Goal: Task Accomplishment & Management: Use online tool/utility

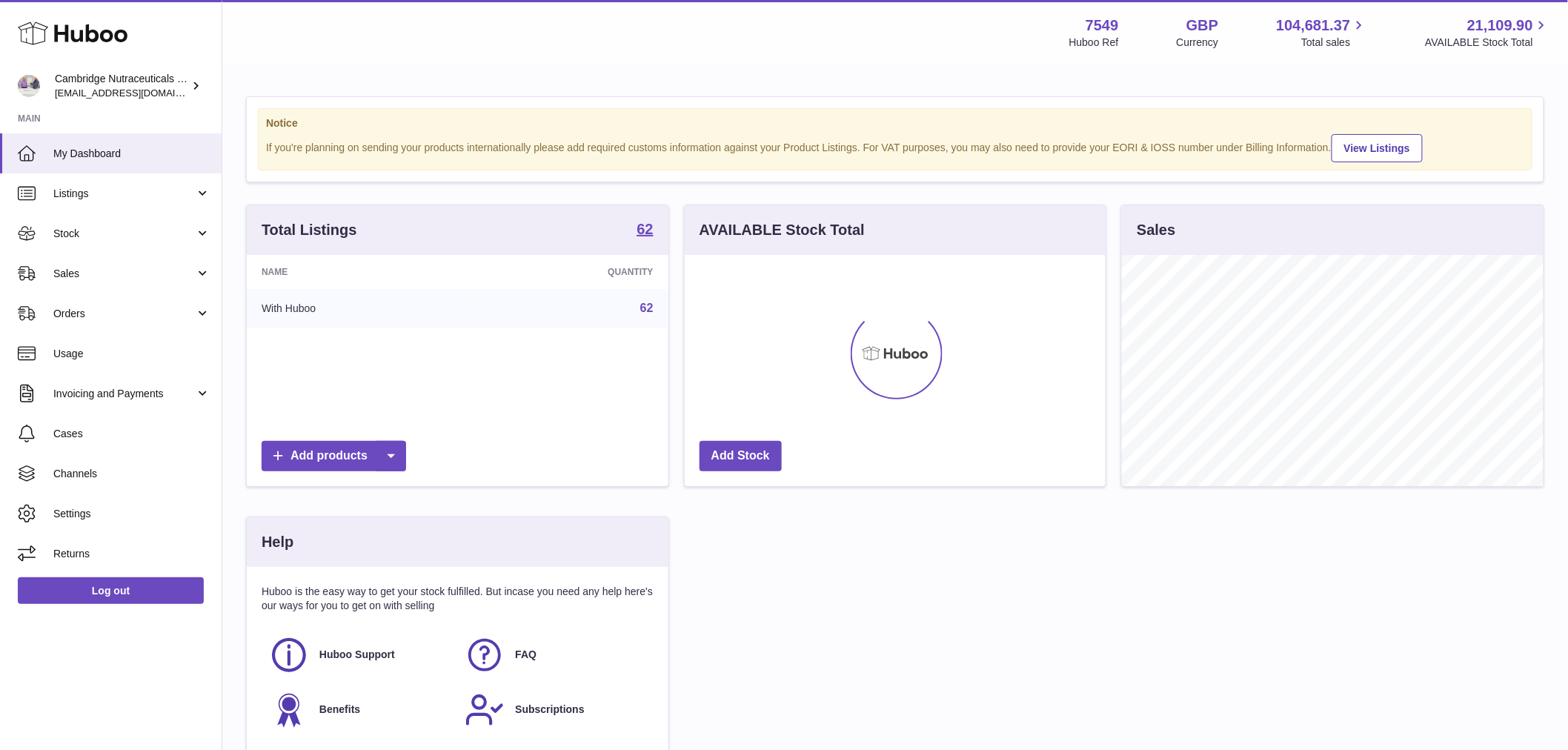
scroll to position [231, 421]
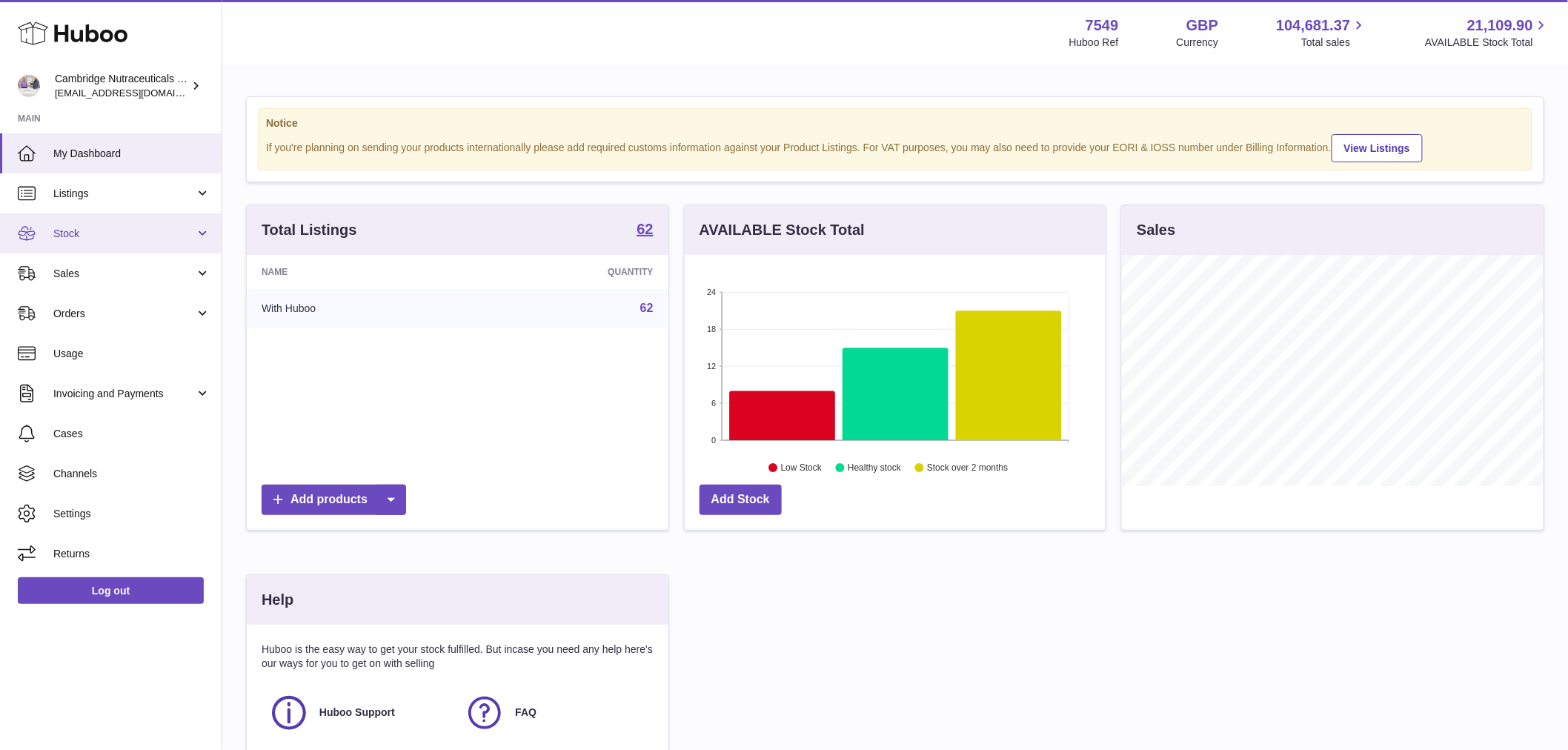
click at [94, 233] on span "Stock" at bounding box center [123, 233] width 141 height 14
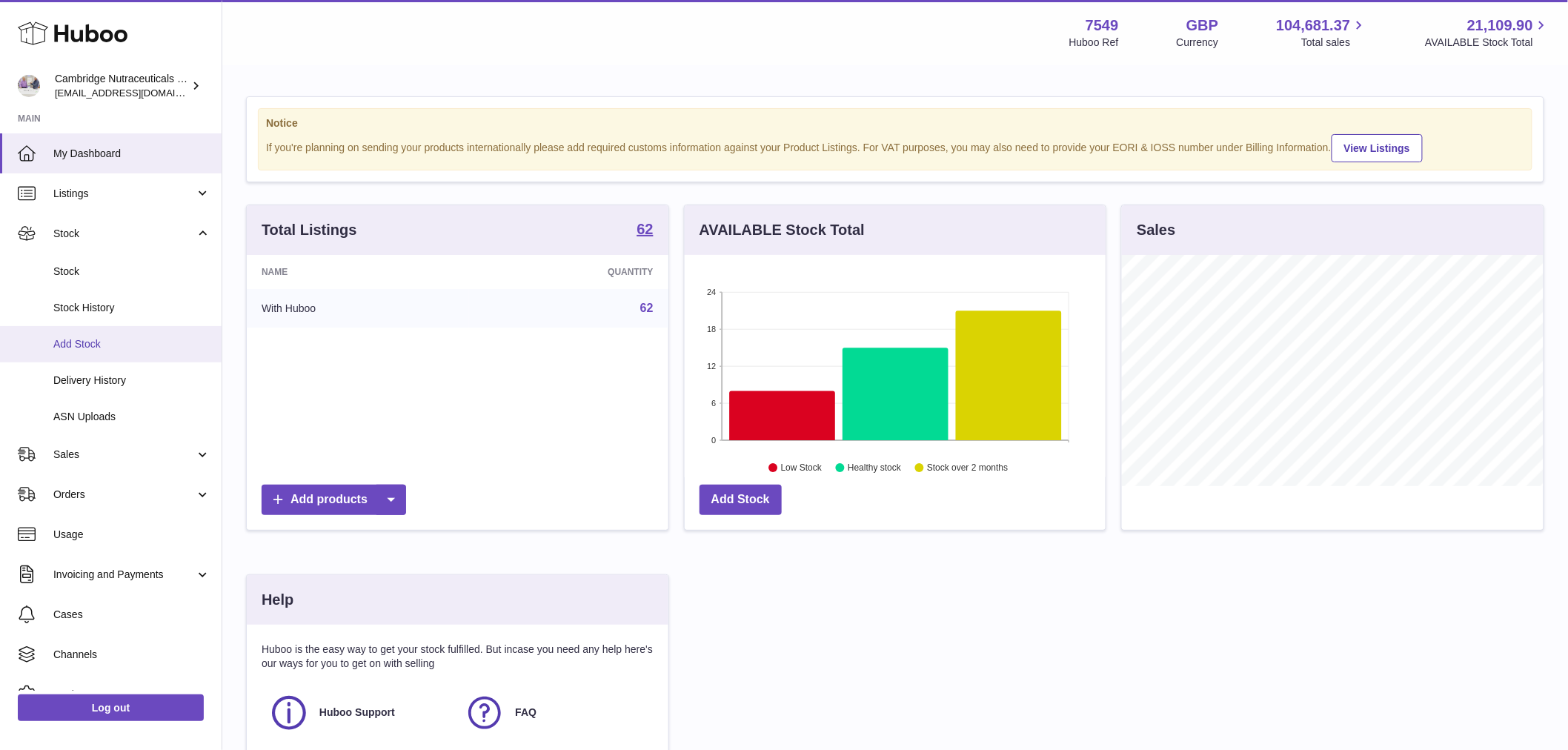
click at [115, 350] on span "Add Stock" at bounding box center [132, 344] width 157 height 14
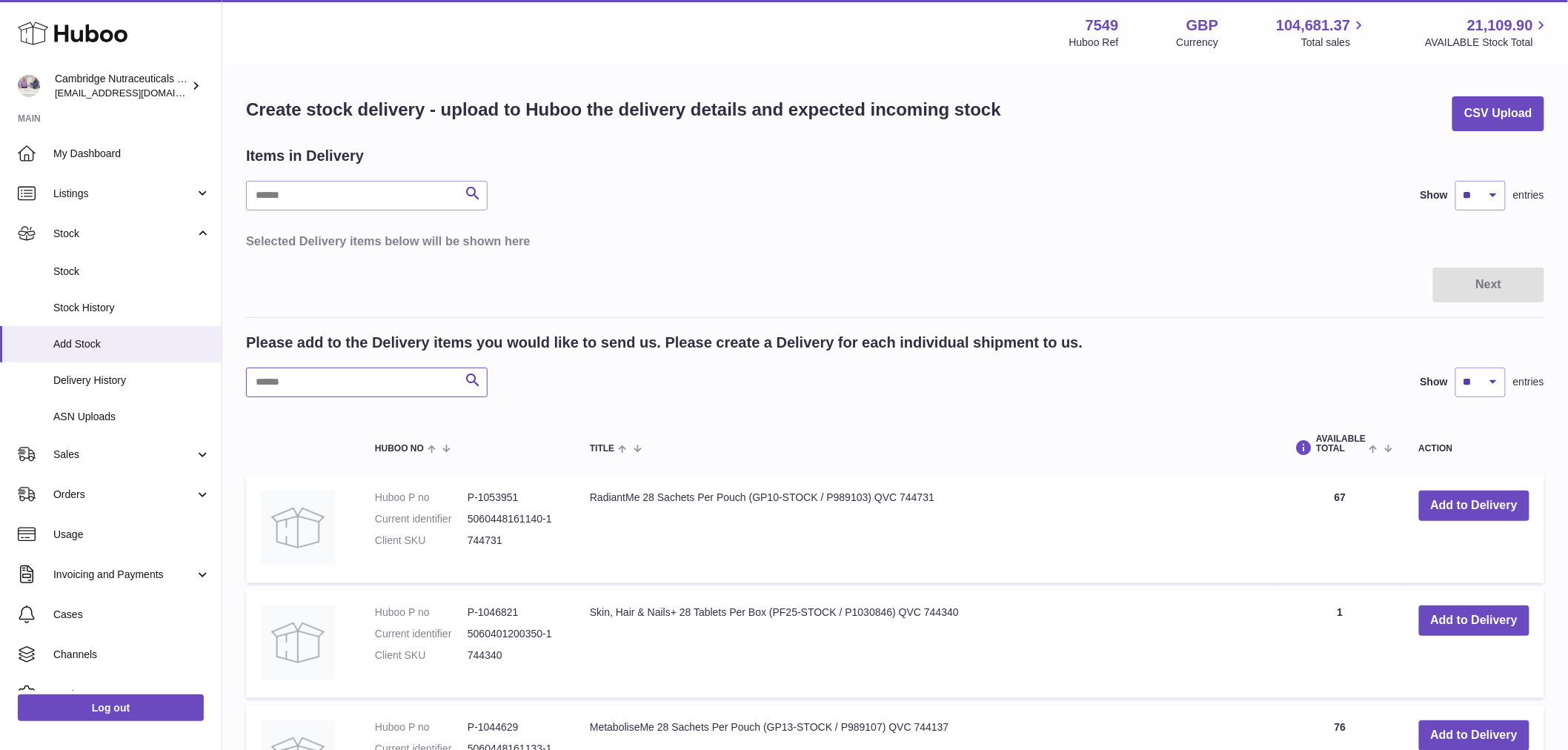
click at [358, 380] on input "text" at bounding box center [367, 382] width 242 height 30
type input "*******"
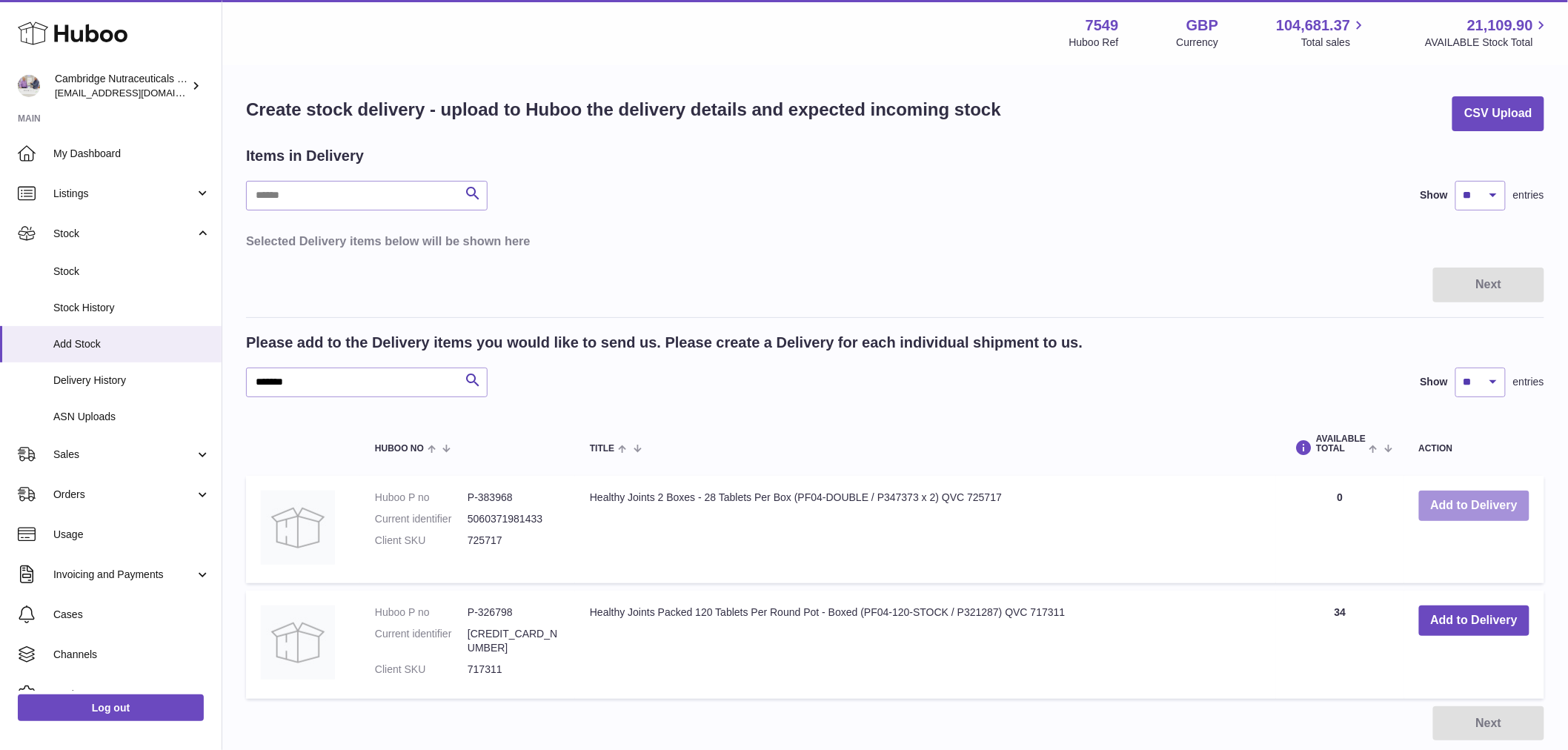
click at [1470, 518] on button "Add to Delivery" at bounding box center [1474, 505] width 111 height 31
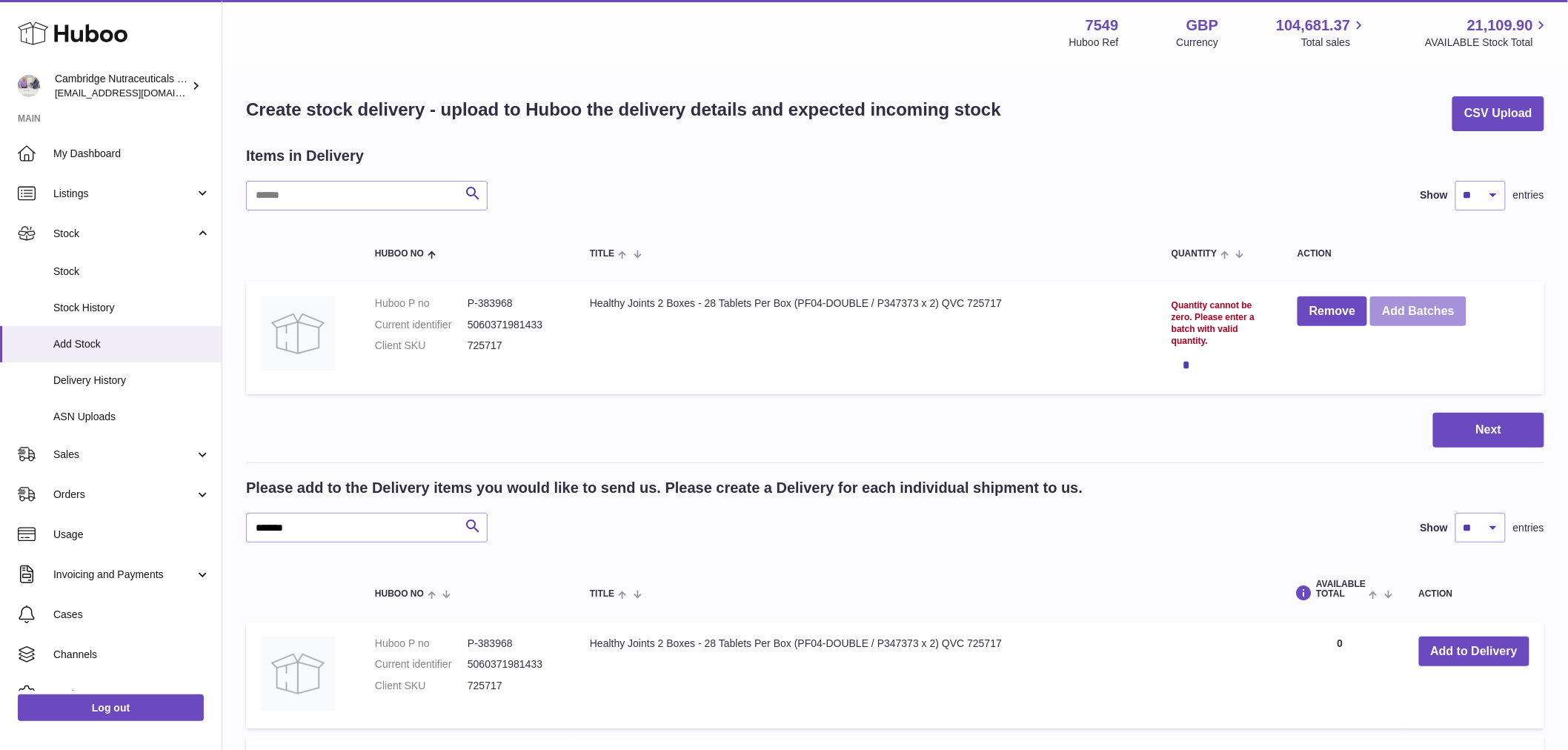
click at [1432, 316] on button "Add Batches" at bounding box center [1418, 311] width 97 height 31
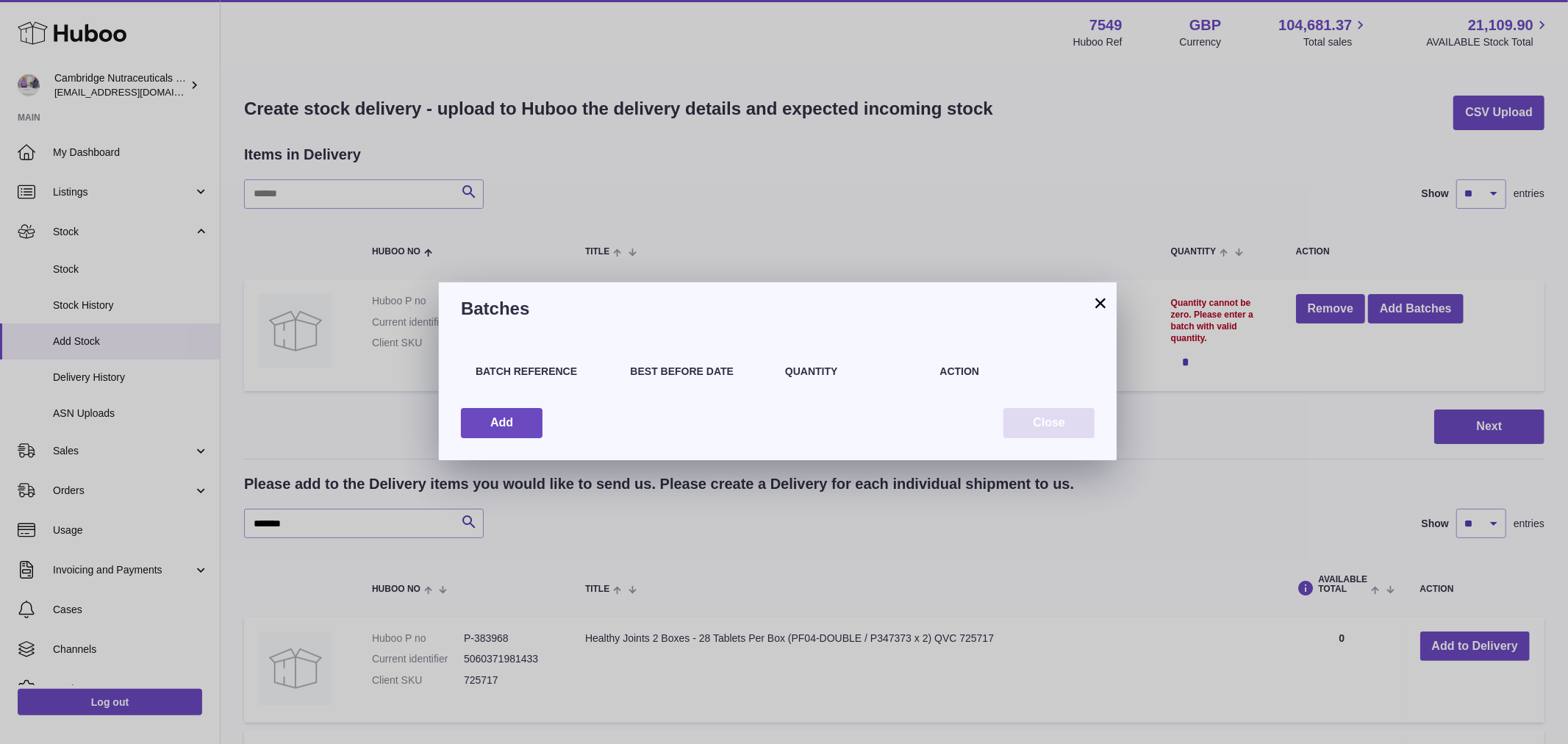
drag, startPoint x: 1043, startPoint y: 416, endPoint x: 1034, endPoint y: 423, distance: 11.4
click at [1042, 417] on button "Close" at bounding box center [1049, 423] width 91 height 30
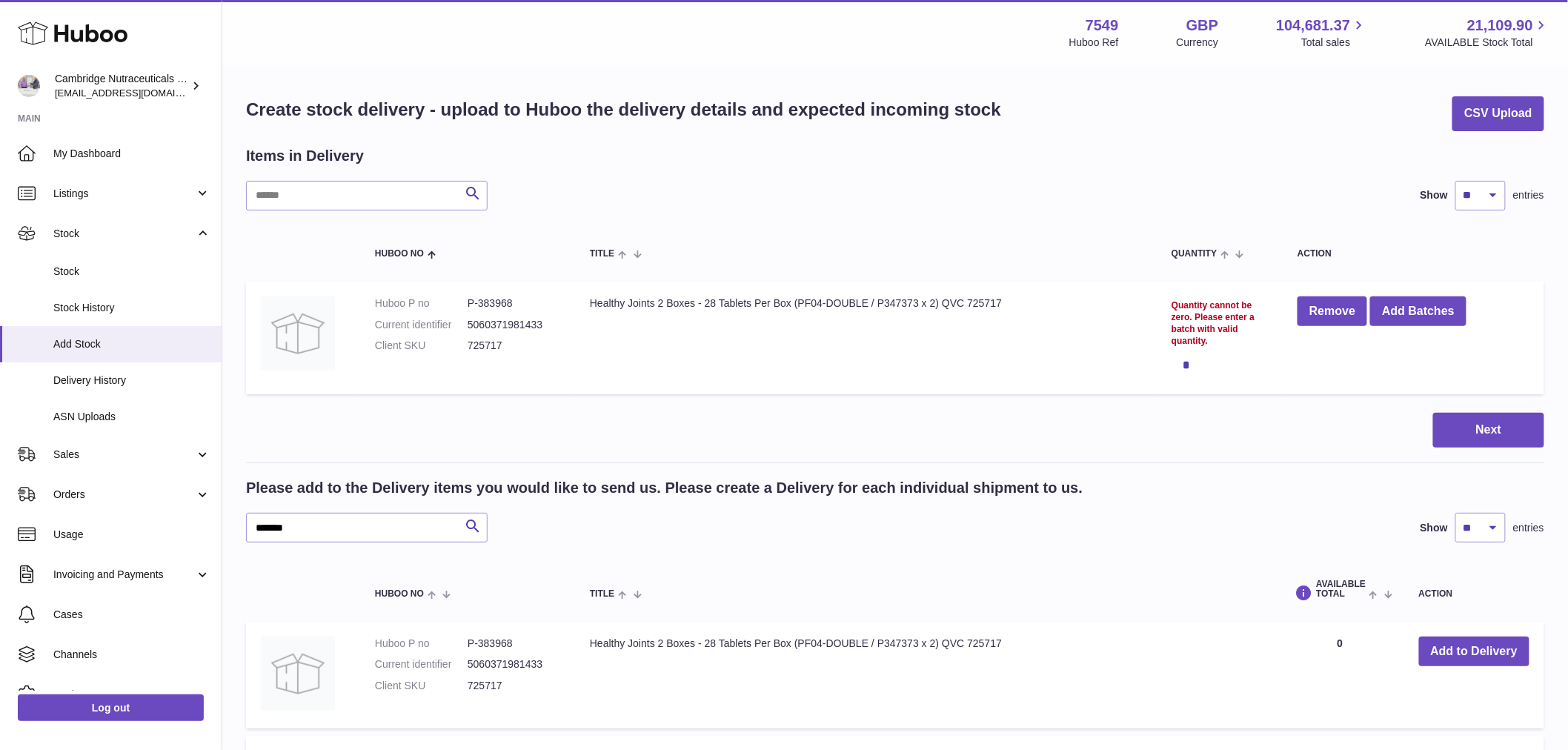
click at [505, 298] on dd "P-383968" at bounding box center [514, 303] width 93 height 14
copy dd "383968"
click at [648, 289] on td "Healthy Joints 2 Boxes - 28 Tablets Per Box (PF04-DOUBLE / P347373 x 2) QVC 725…" at bounding box center [866, 338] width 582 height 114
drag, startPoint x: 693, startPoint y: 300, endPoint x: 587, endPoint y: 298, distance: 106.0
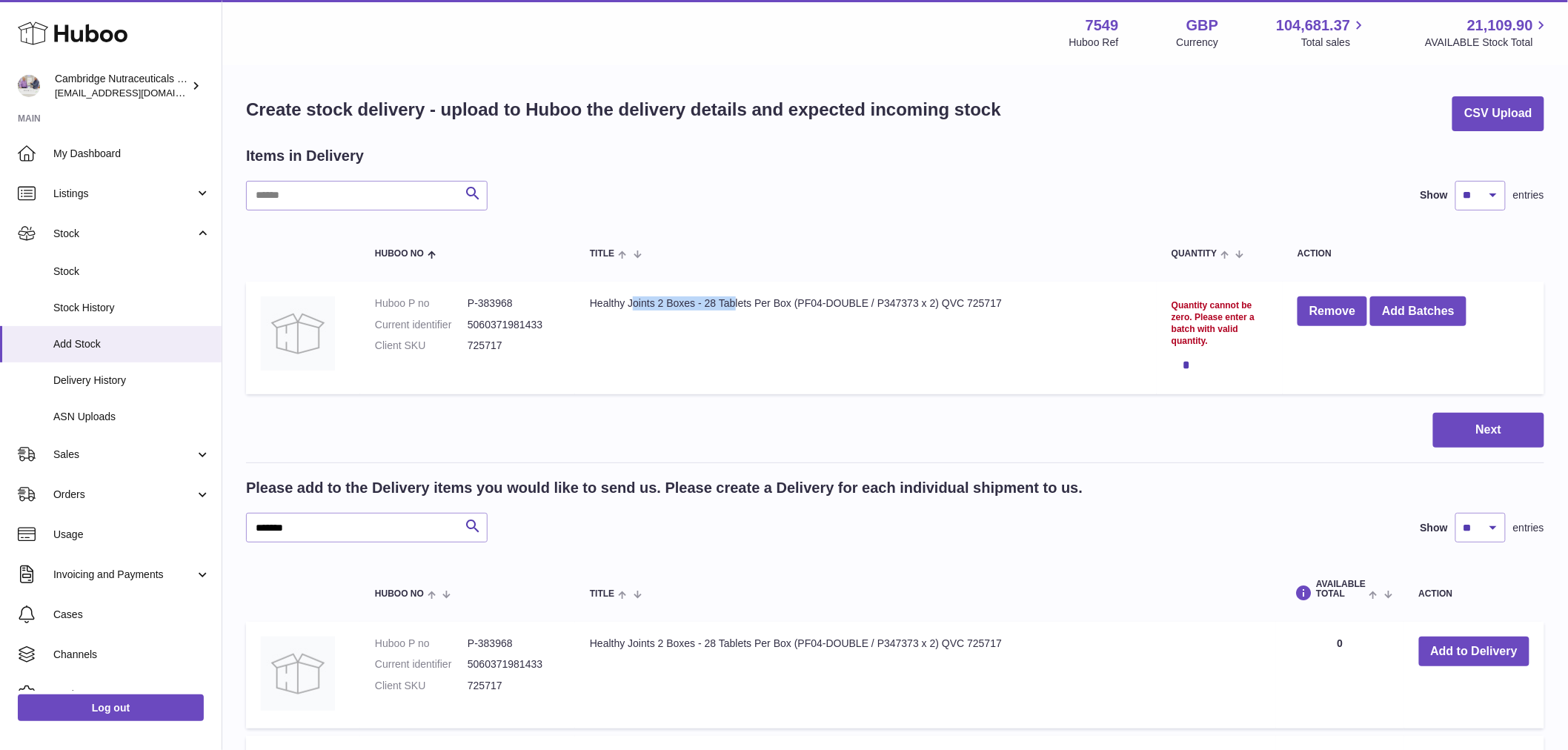
click at [587, 298] on td "Healthy Joints 2 Boxes - 28 Tablets Per Box (PF04-DOUBLE / P347373 x 2) QVC 725…" at bounding box center [866, 338] width 582 height 114
copy td "Healthy Joints 2 Boxes"
drag, startPoint x: 860, startPoint y: 304, endPoint x: 868, endPoint y: 301, distance: 8.5
click at [860, 304] on td "Healthy Joints 2 Boxes - 28 Tablets Per Box (PF04-DOUBLE / P347373 x 2) QVC 725…" at bounding box center [866, 338] width 582 height 114
drag, startPoint x: 866, startPoint y: 301, endPoint x: 797, endPoint y: 302, distance: 69.0
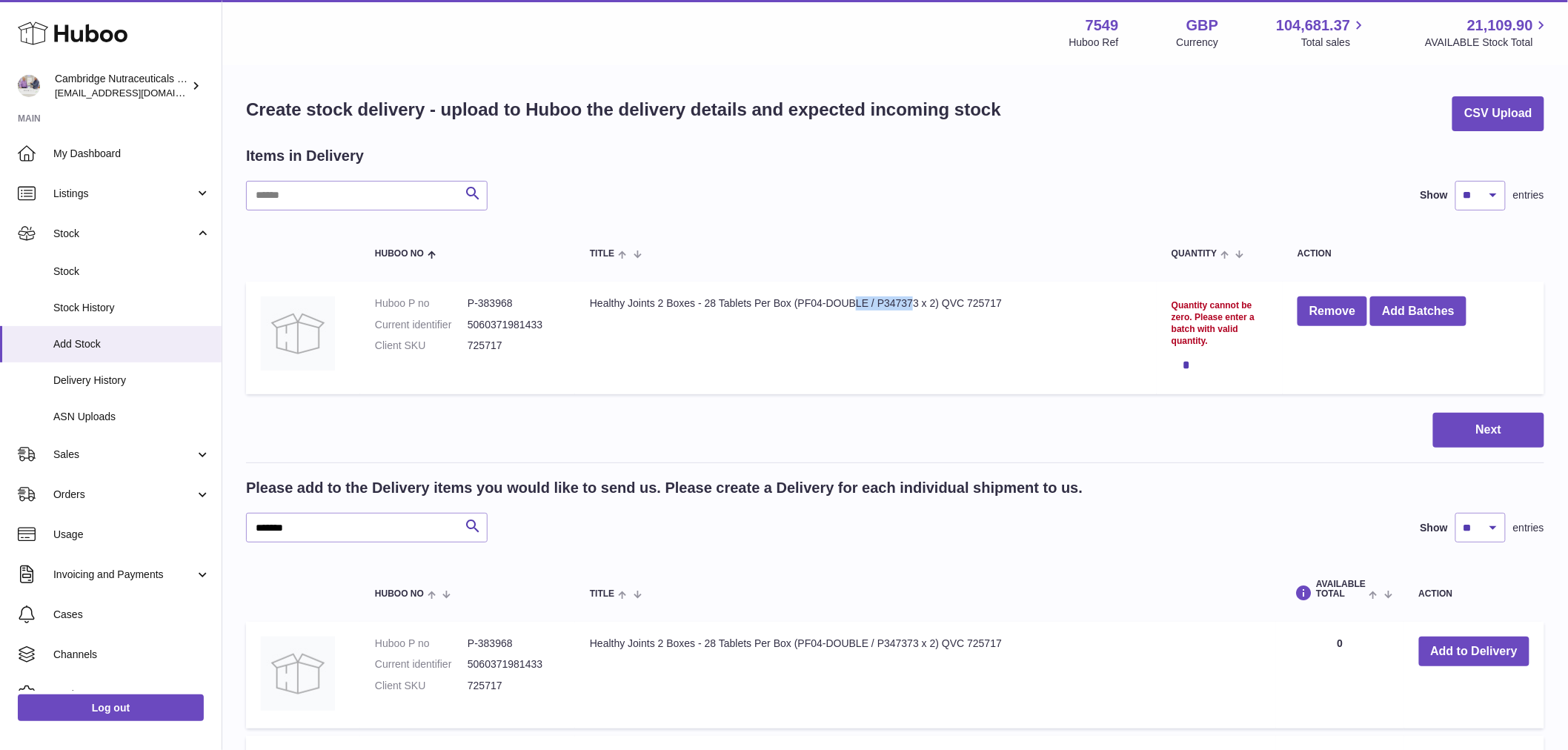
click at [797, 302] on td "Healthy Joints 2 Boxes - 28 Tablets Per Box (PF04-DOUBLE / P347373 x 2) QVC 725…" at bounding box center [866, 338] width 582 height 114
copy td "PF04-DOUBLE"
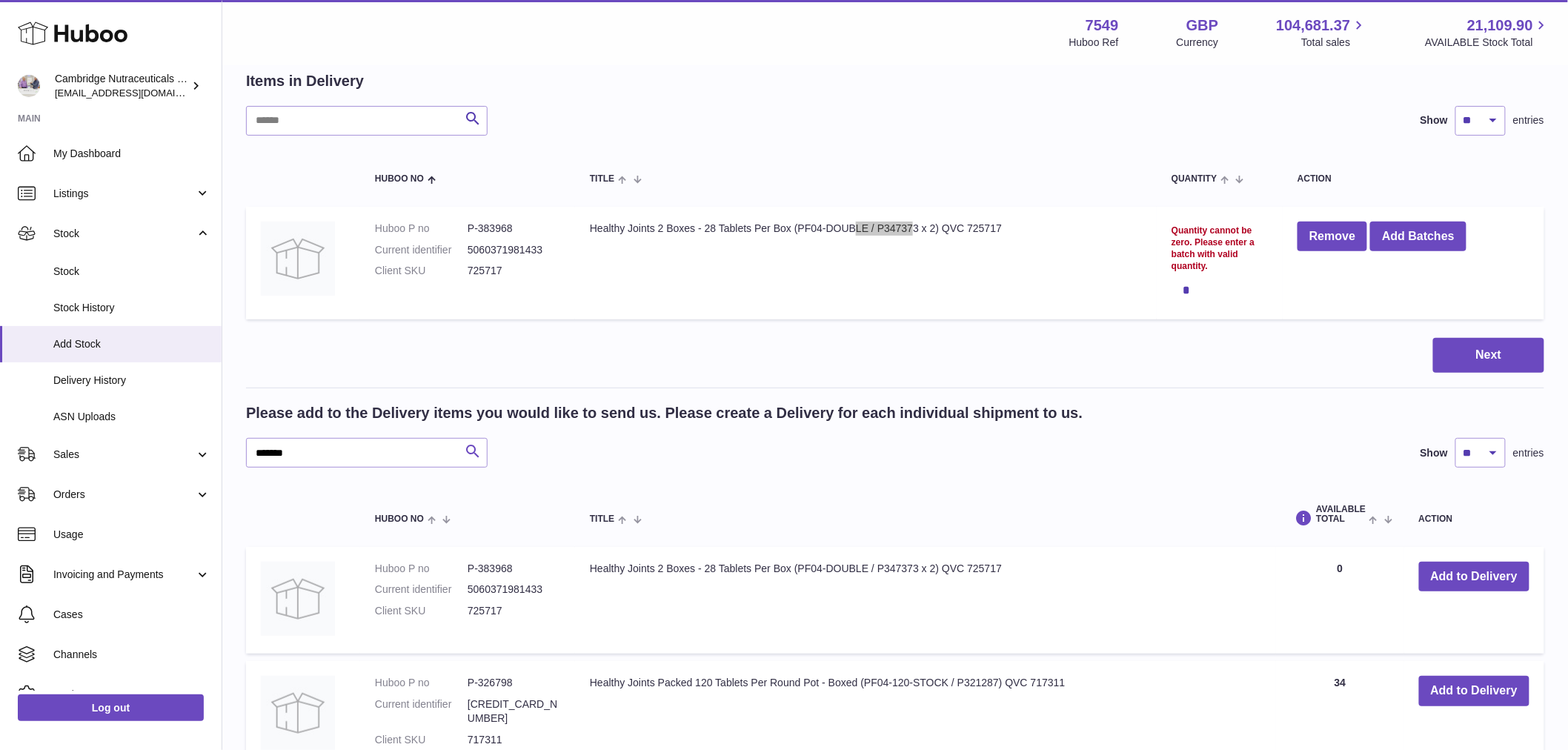
scroll to position [165, 0]
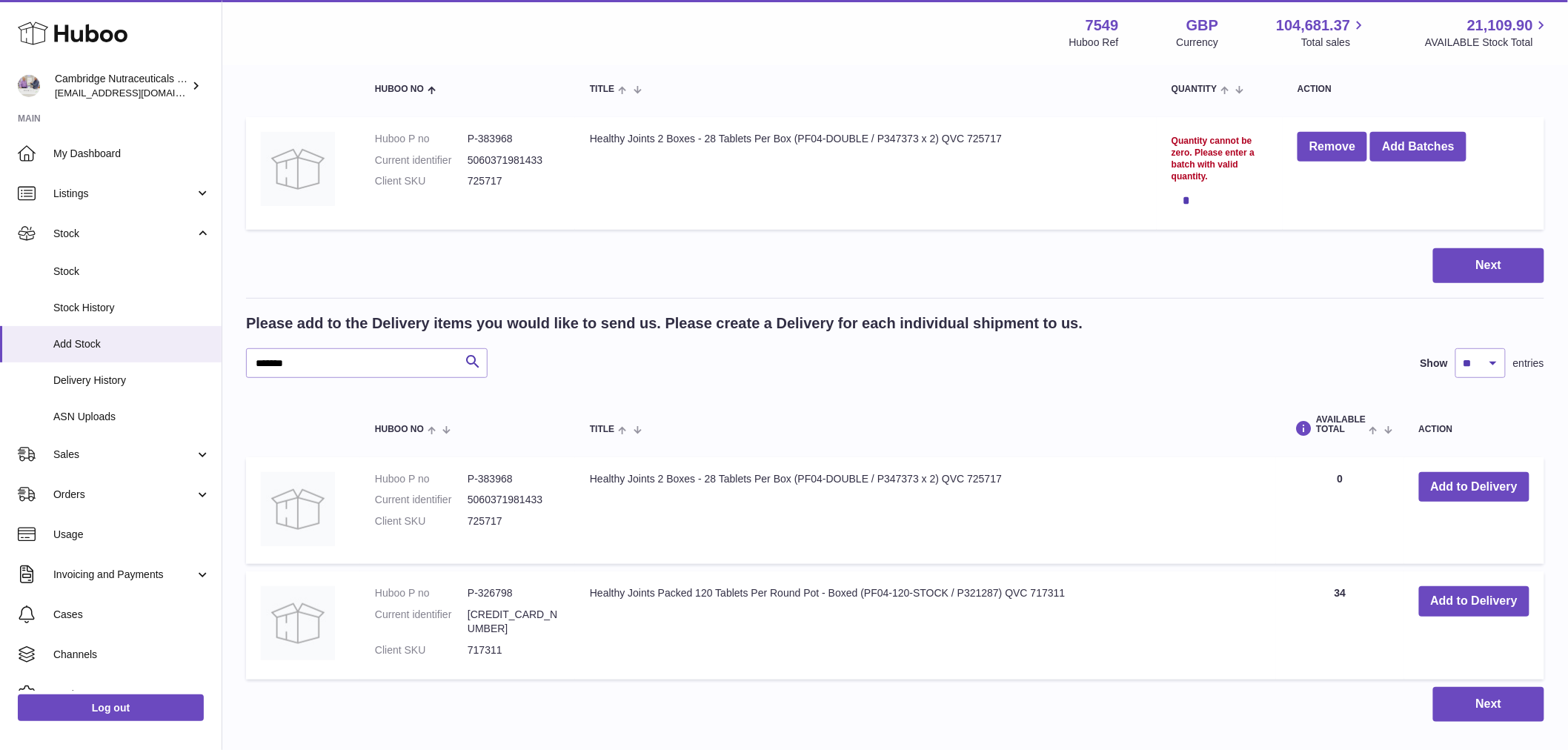
click at [705, 589] on td "Healthy Joints Packed 120 Tablets Per Round Pot - Boxed (PF04-120-STOCK / P3212…" at bounding box center [925, 625] width 701 height 108
drag, startPoint x: 711, startPoint y: 593, endPoint x: 166, endPoint y: 622, distance: 545.8
click at [578, 588] on td "Healthy Joints Packed 120 Tablets Per Round Pot - Boxed (PF04-120-STOCK / P3212…" at bounding box center [925, 625] width 701 height 108
copy td "Healthy Joints Packed 120"
click at [122, 707] on link "Log out" at bounding box center [111, 707] width 186 height 27
